Goal: Communication & Community: Connect with others

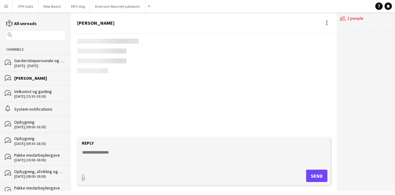
scroll to position [1, 0]
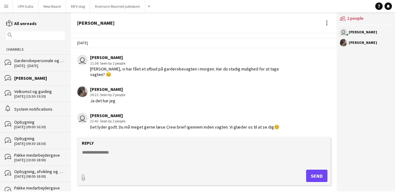
click at [40, 76] on div "Wilhelmina Lomude" at bounding box center [39, 78] width 51 height 6
click at [33, 65] on div "22 - 23 Aug 2025" at bounding box center [39, 66] width 51 height 4
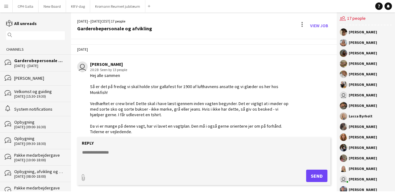
scroll to position [224, 0]
